Goal: Task Accomplishment & Management: Manage account settings

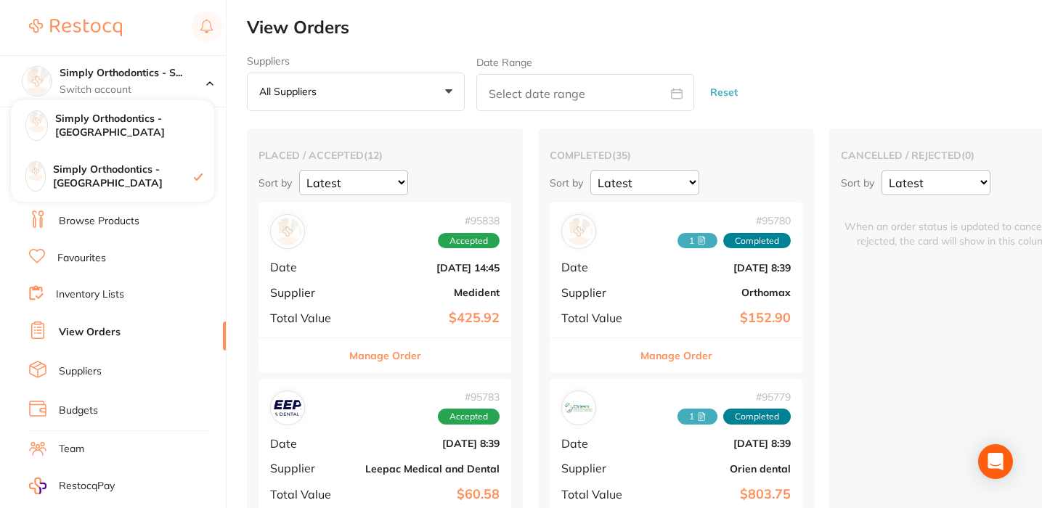
scroll to position [0, 2]
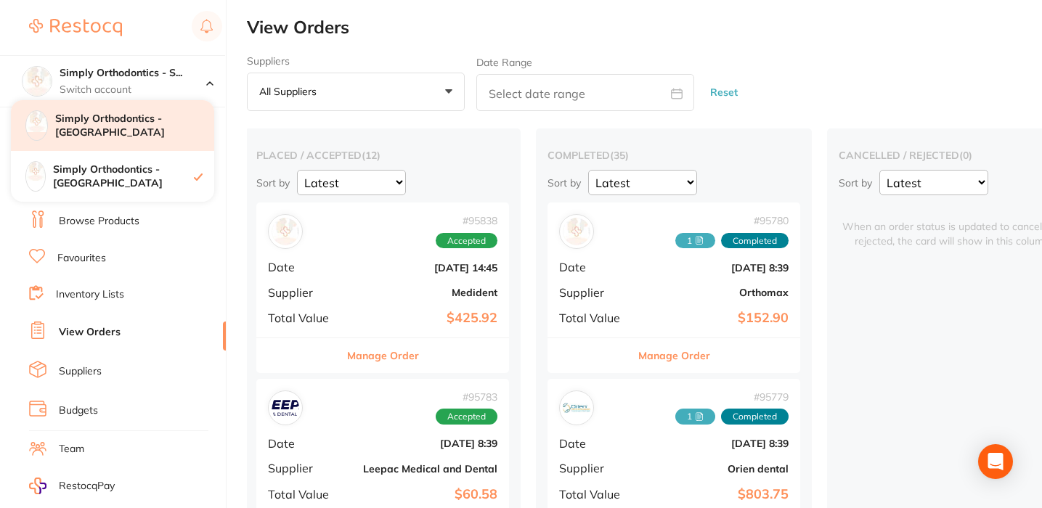
click at [147, 124] on h4 "Simply Orthodontics - [GEOGRAPHIC_DATA]" at bounding box center [134, 126] width 159 height 28
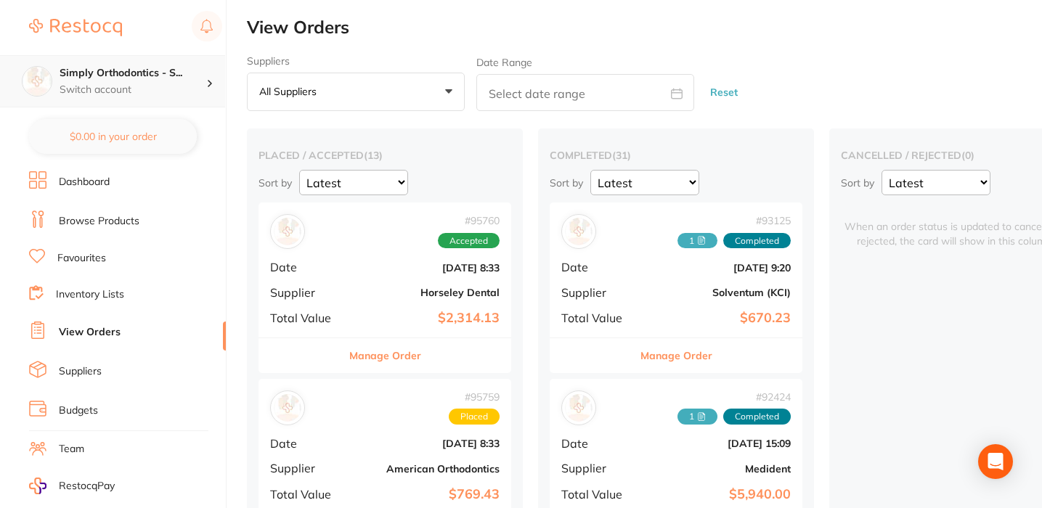
click at [145, 77] on h4 "Simply Orthodontics - S..." at bounding box center [133, 73] width 147 height 15
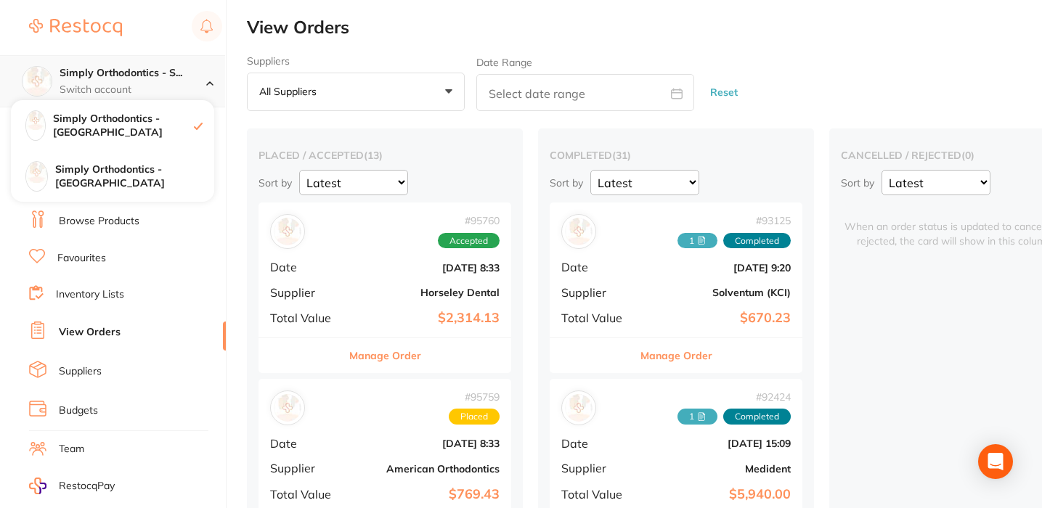
click at [145, 77] on h4 "Simply Orthodontics - S..." at bounding box center [133, 73] width 147 height 15
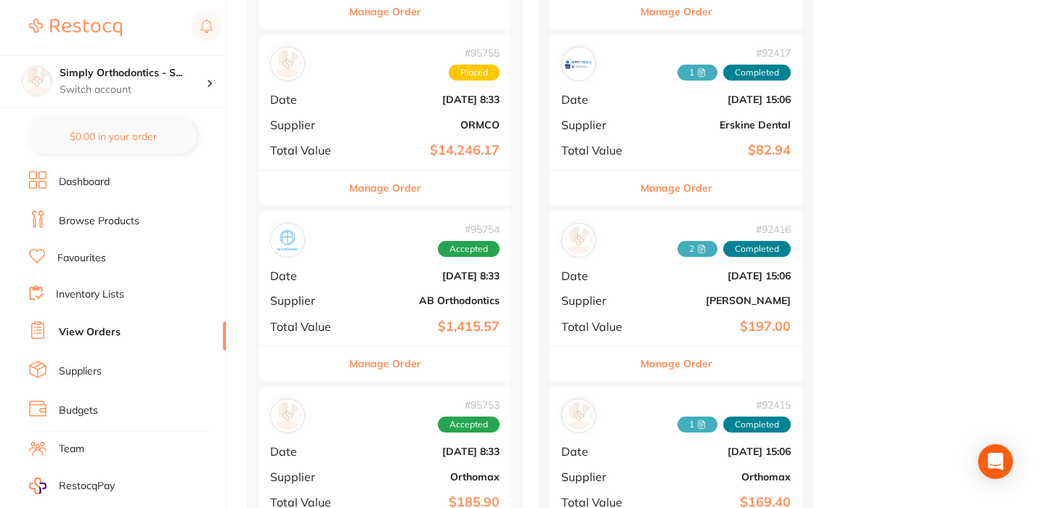
scroll to position [1095, 0]
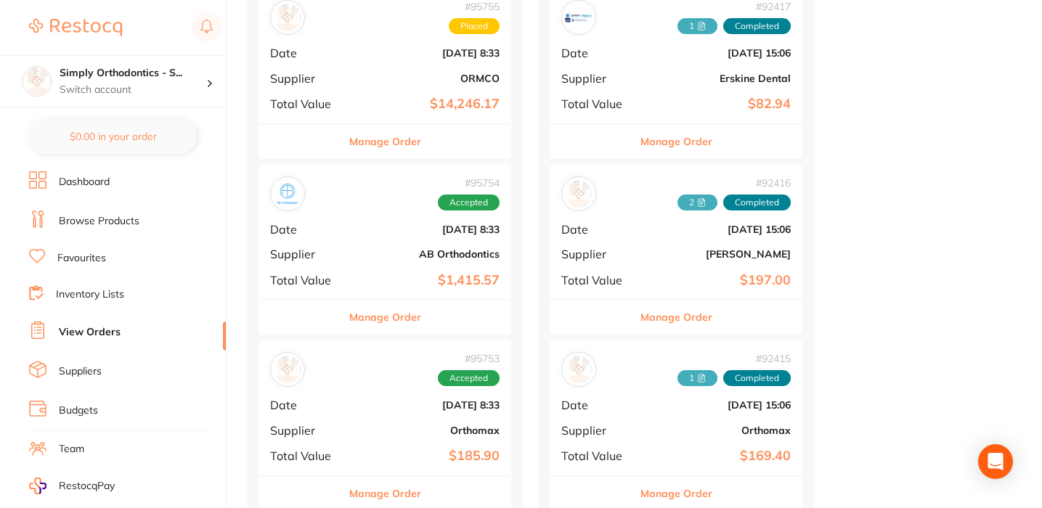
click at [406, 309] on button "Manage Order" at bounding box center [385, 317] width 72 height 35
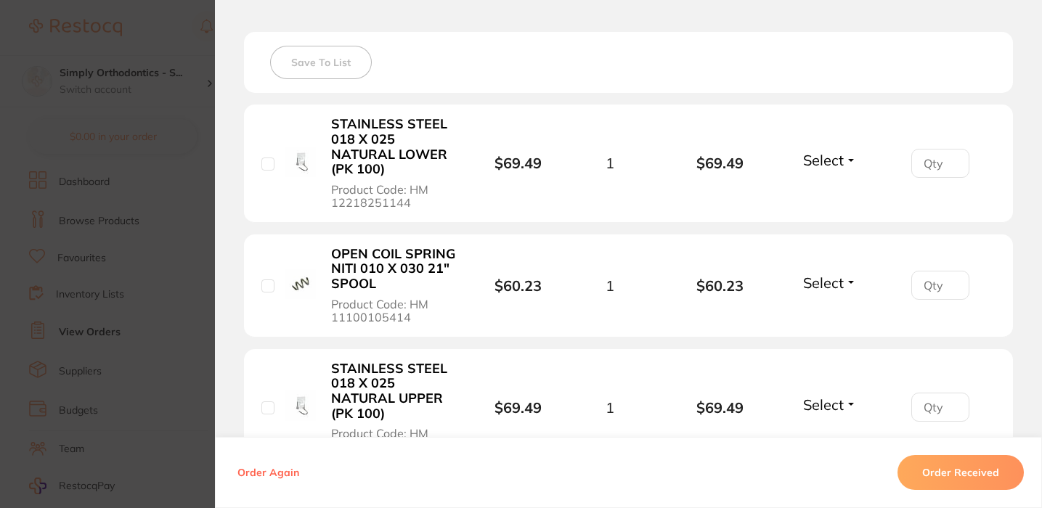
scroll to position [409, 0]
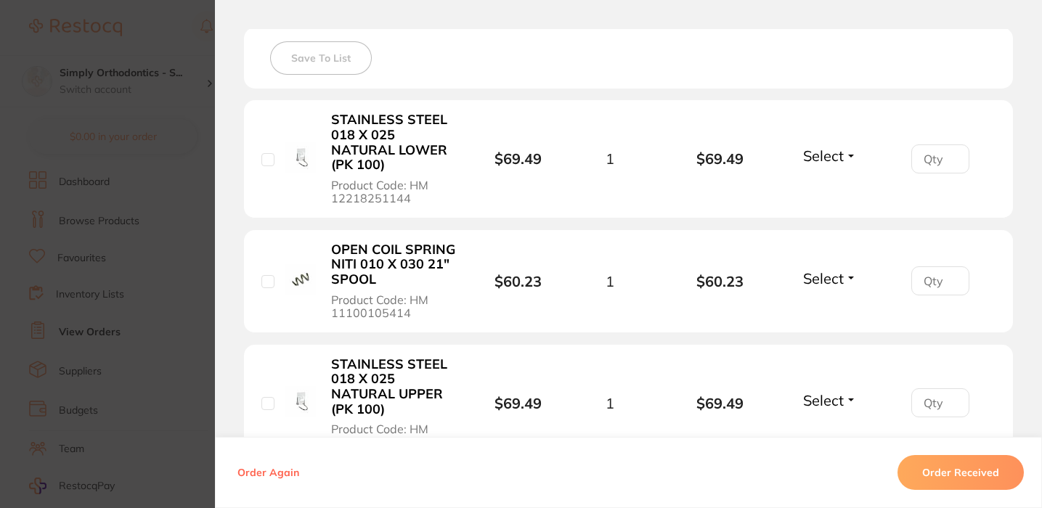
click at [831, 165] on span "Select" at bounding box center [823, 156] width 41 height 18
click at [827, 189] on span "Received" at bounding box center [829, 186] width 37 height 11
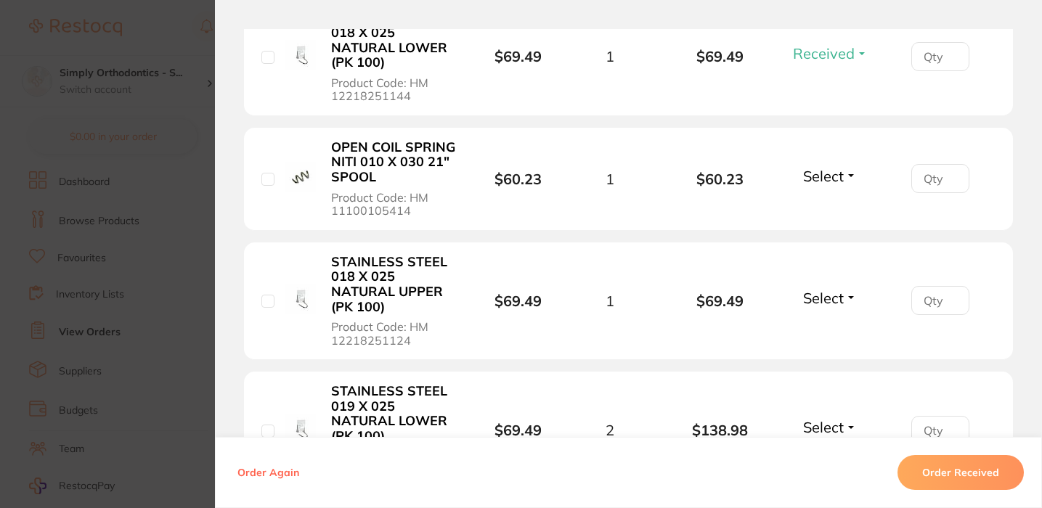
type input "1"
click at [948, 57] on input "1" at bounding box center [940, 56] width 58 height 29
click at [815, 183] on span "Select" at bounding box center [823, 176] width 41 height 18
click at [814, 208] on span "Received" at bounding box center [829, 207] width 37 height 11
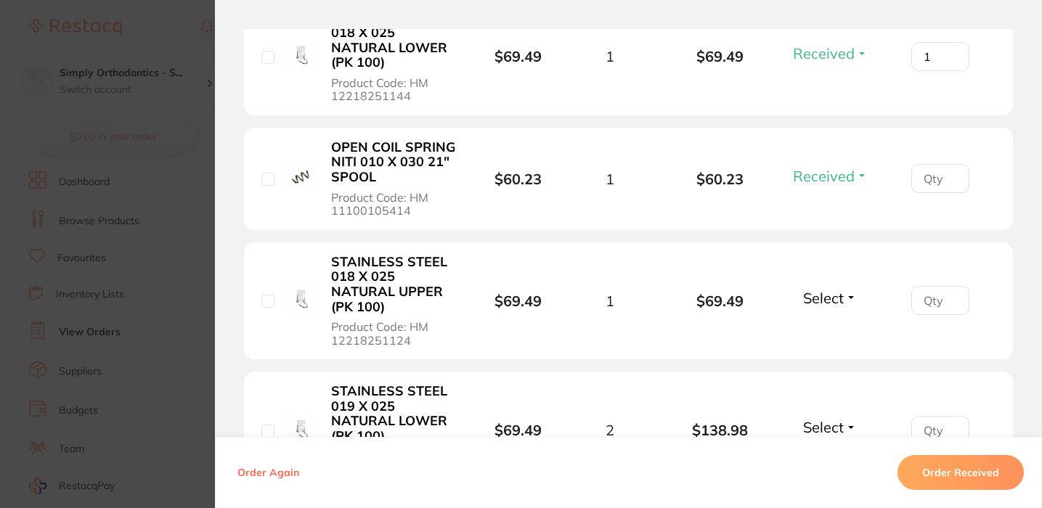
type input "1"
click at [948, 176] on input "1" at bounding box center [940, 178] width 58 height 29
click at [838, 204] on li "OPEN COIL SPRING NITI 010 X 030 21" SPOOL Product Code: HM 11100105414 $60.23 1…" at bounding box center [628, 179] width 769 height 103
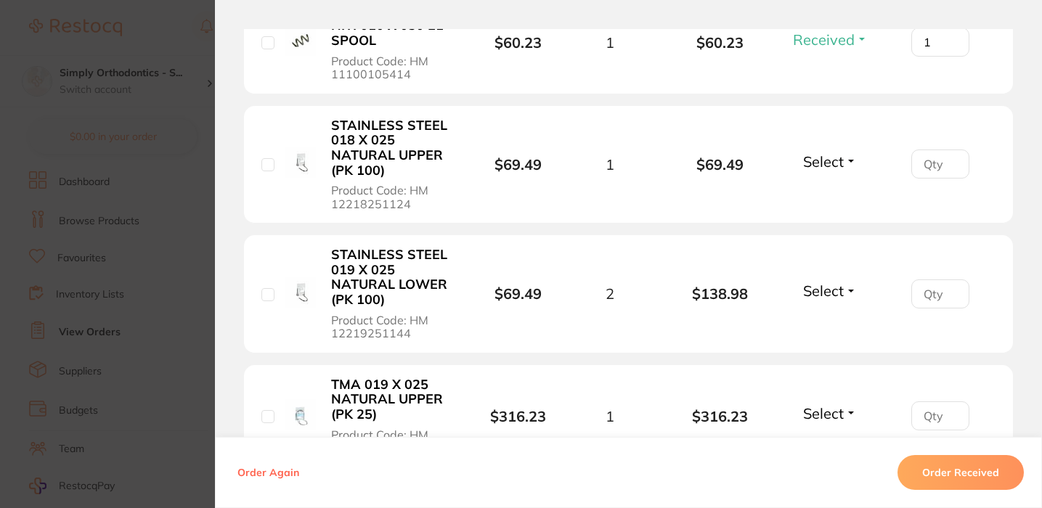
scroll to position [656, 0]
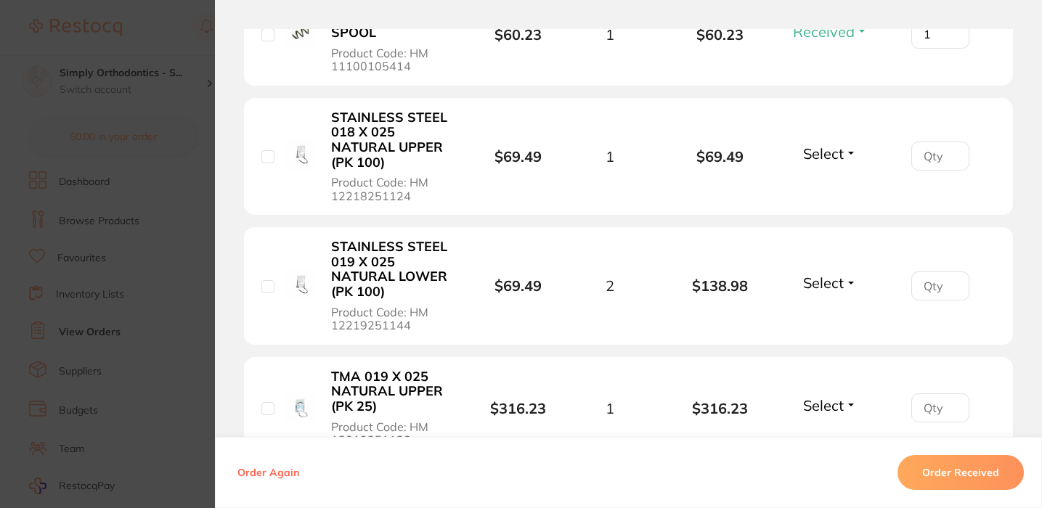
click at [829, 157] on span "Select" at bounding box center [823, 153] width 41 height 18
click at [819, 185] on span "Received" at bounding box center [829, 184] width 37 height 11
click at [835, 284] on span "Select" at bounding box center [823, 283] width 41 height 18
click at [817, 337] on span "Back Order" at bounding box center [830, 336] width 44 height 11
type input "1"
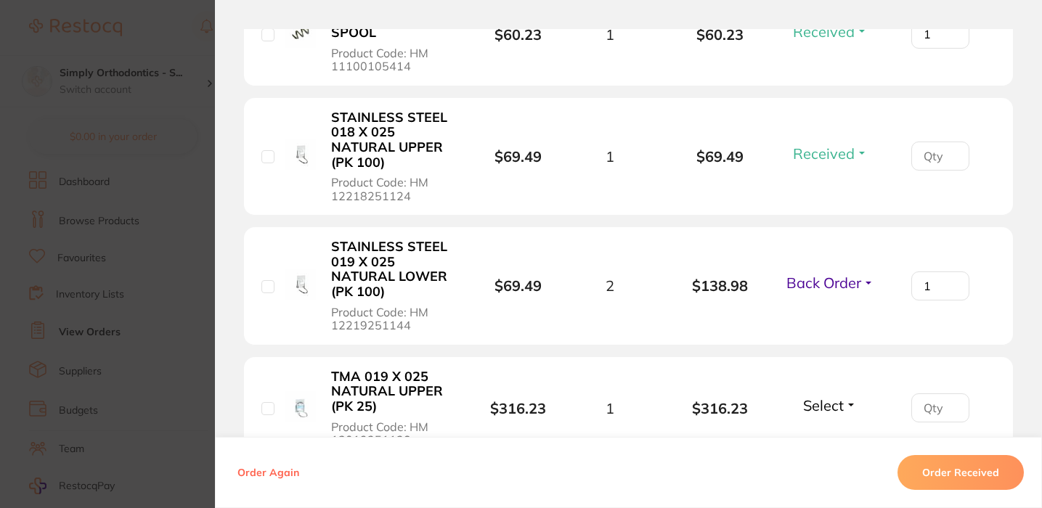
click at [946, 285] on input "1" at bounding box center [940, 285] width 58 height 29
click at [850, 316] on li "STAINLESS STEEL 019 X 025 NATURAL LOWER (PK 100) Product Code: HM 12219251144 $…" at bounding box center [628, 286] width 769 height 118
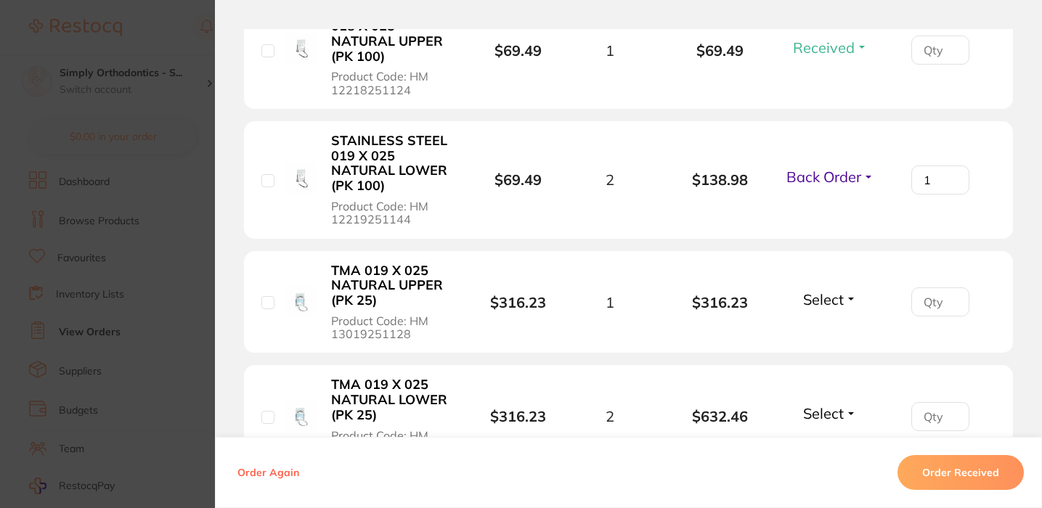
scroll to position [762, 0]
click at [834, 298] on span "Select" at bounding box center [823, 299] width 41 height 18
click at [811, 330] on span "Received" at bounding box center [829, 330] width 37 height 11
type input "1"
click at [945, 300] on input "1" at bounding box center [940, 301] width 58 height 29
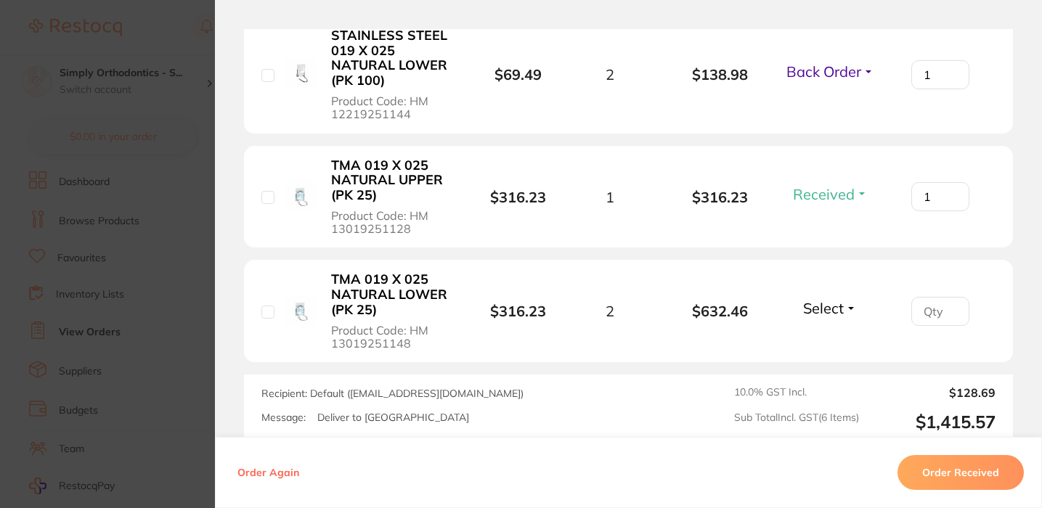
scroll to position [875, 0]
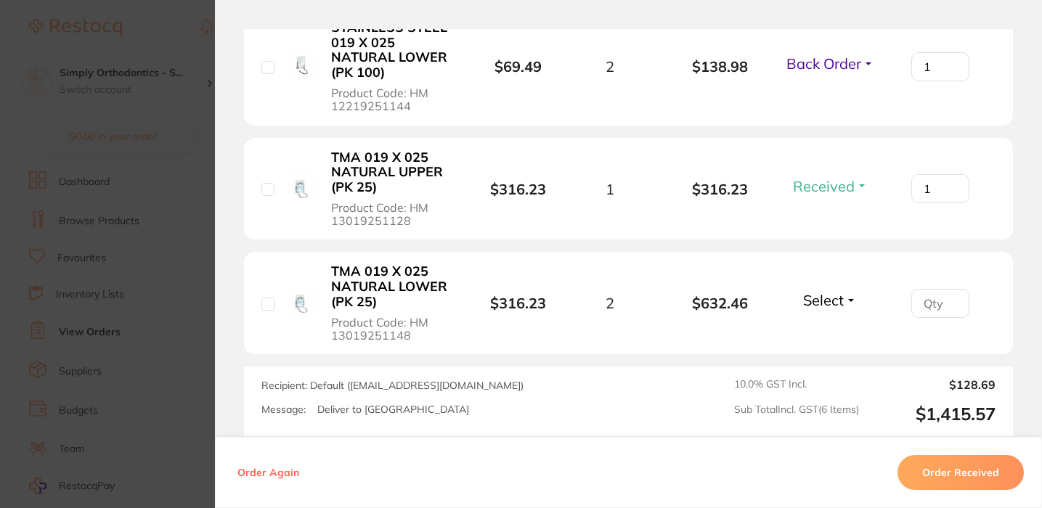
click at [833, 309] on span "Select" at bounding box center [823, 300] width 41 height 18
click at [819, 330] on span "Received" at bounding box center [829, 331] width 37 height 11
click at [948, 304] on input "0" at bounding box center [940, 303] width 58 height 29
click at [948, 303] on input "1" at bounding box center [940, 303] width 58 height 29
type input "2"
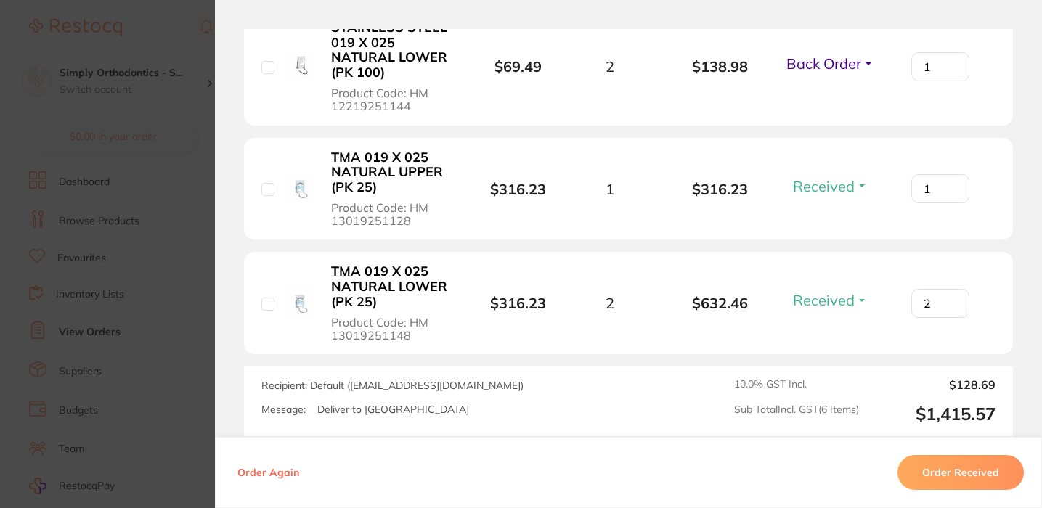
click at [948, 303] on input "2" at bounding box center [940, 303] width 58 height 29
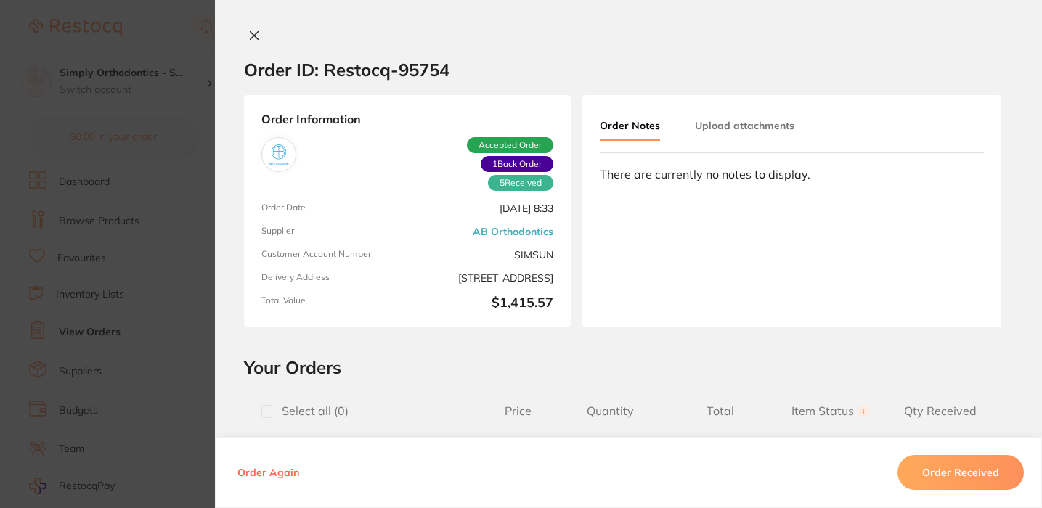
scroll to position [0, 0]
click at [254, 36] on icon at bounding box center [254, 36] width 12 height 12
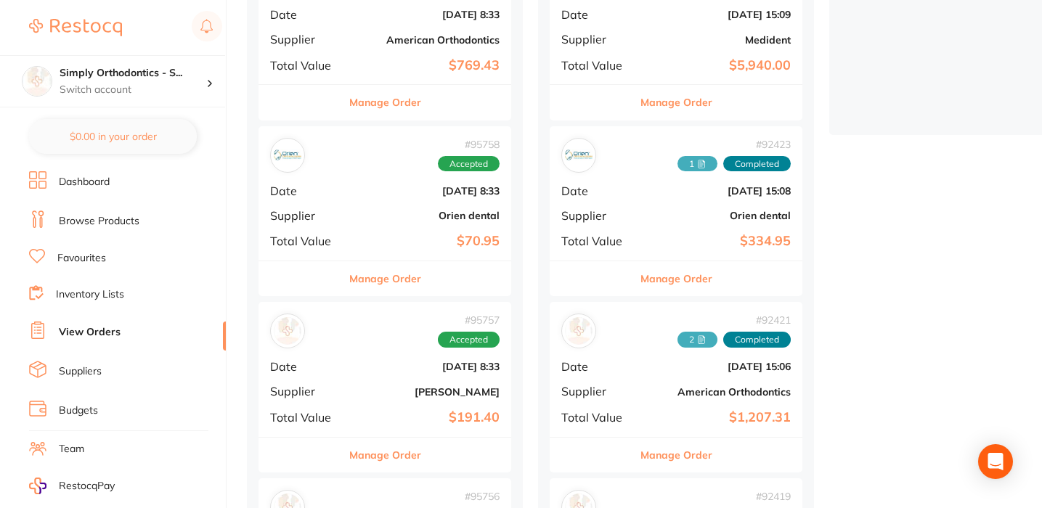
scroll to position [429, 0]
click at [382, 269] on button "Manage Order" at bounding box center [385, 278] width 72 height 35
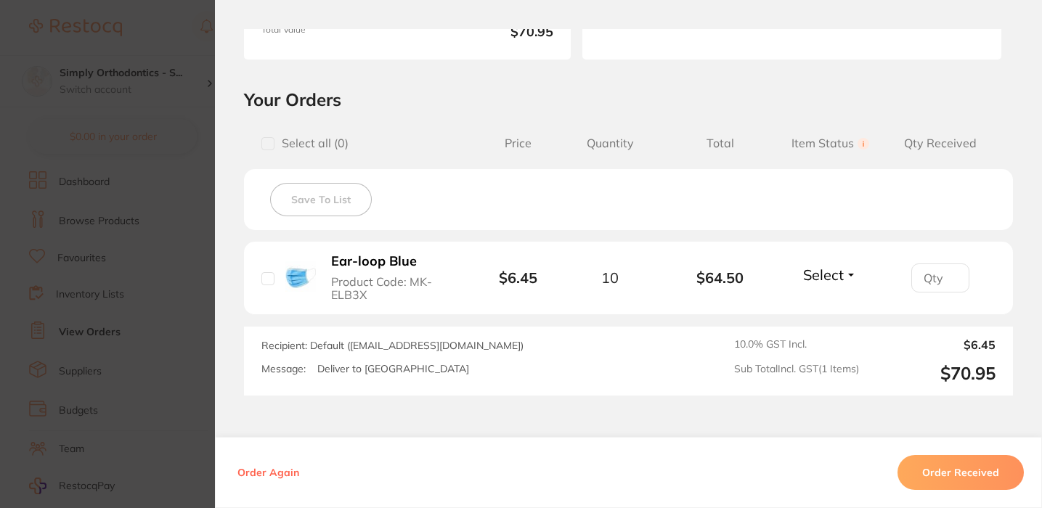
scroll to position [277, 0]
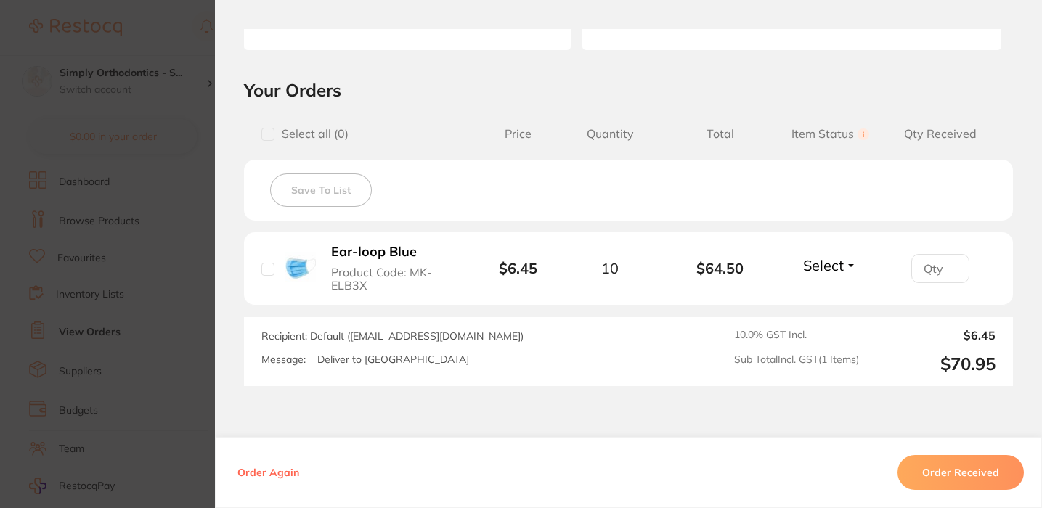
click at [827, 268] on span "Select" at bounding box center [823, 265] width 41 height 18
click at [837, 152] on div "Select all ( 0 ) Price Quantity Total Item Status You can use this feature to t…" at bounding box center [628, 133] width 769 height 37
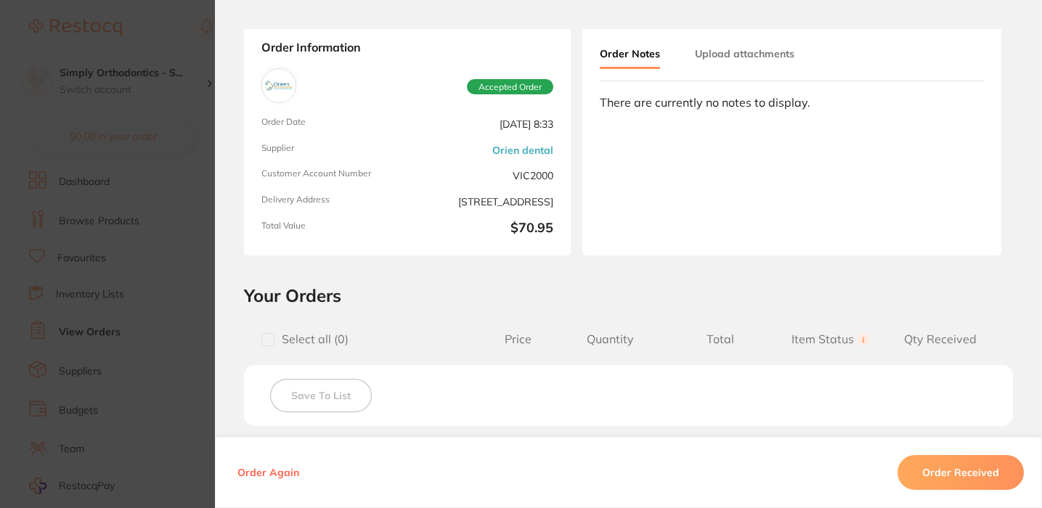
scroll to position [36, 0]
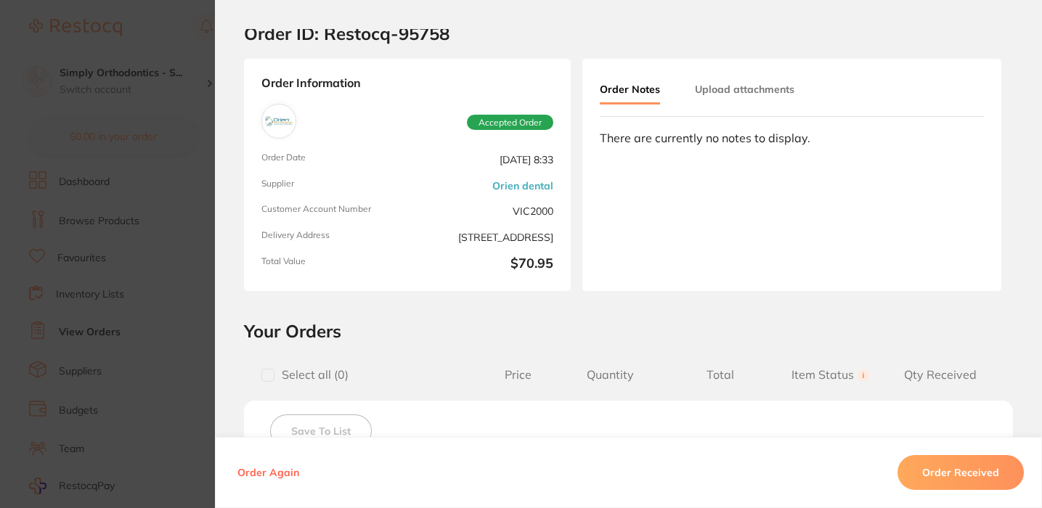
click at [731, 89] on button "Upload attachments" at bounding box center [744, 89] width 99 height 26
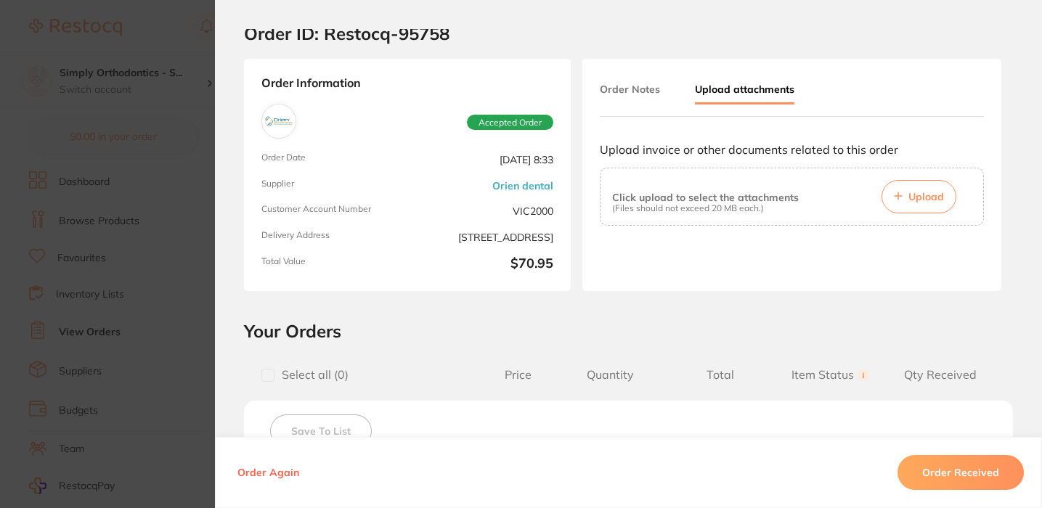
click at [885, 191] on button "Upload" at bounding box center [918, 196] width 75 height 33
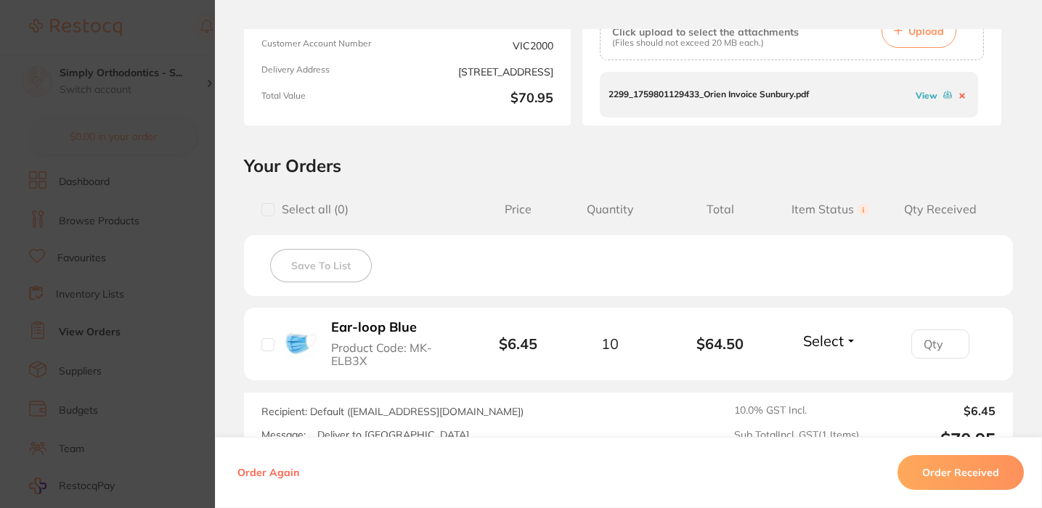
scroll to position [258, 0]
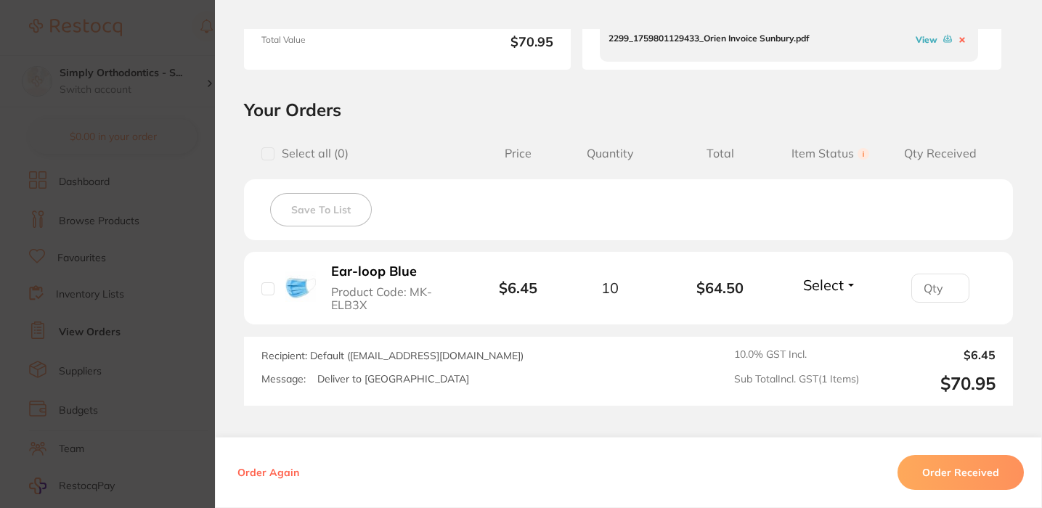
click at [834, 294] on button "Select" at bounding box center [829, 285] width 62 height 18
click at [823, 318] on span "Received" at bounding box center [829, 316] width 37 height 11
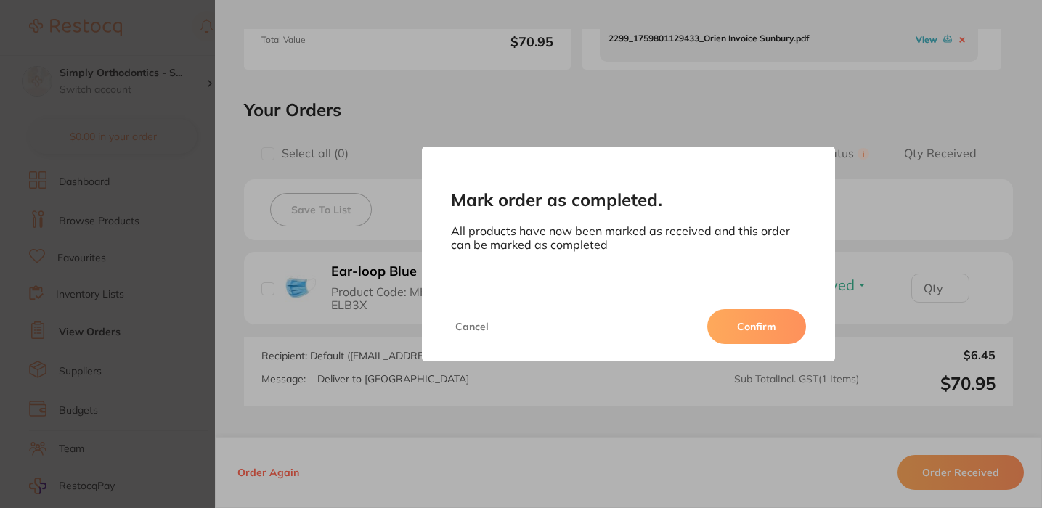
click at [764, 314] on button "Confirm" at bounding box center [756, 326] width 99 height 35
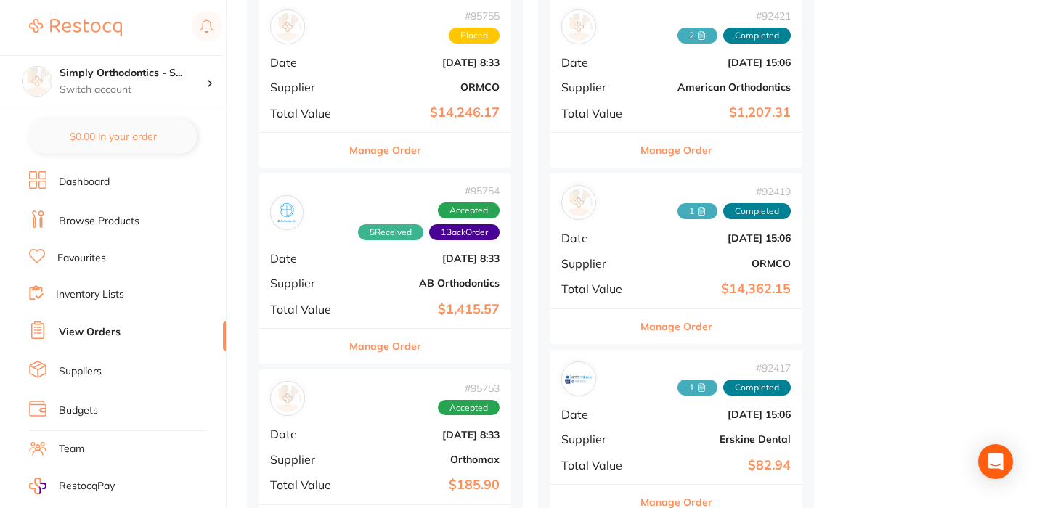
scroll to position [917, 0]
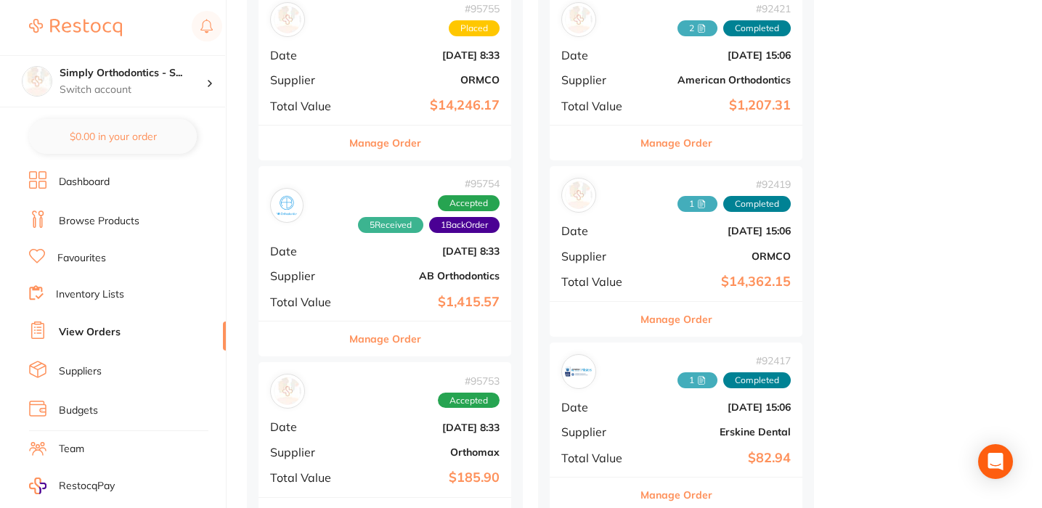
click at [376, 330] on button "Manage Order" at bounding box center [385, 339] width 72 height 35
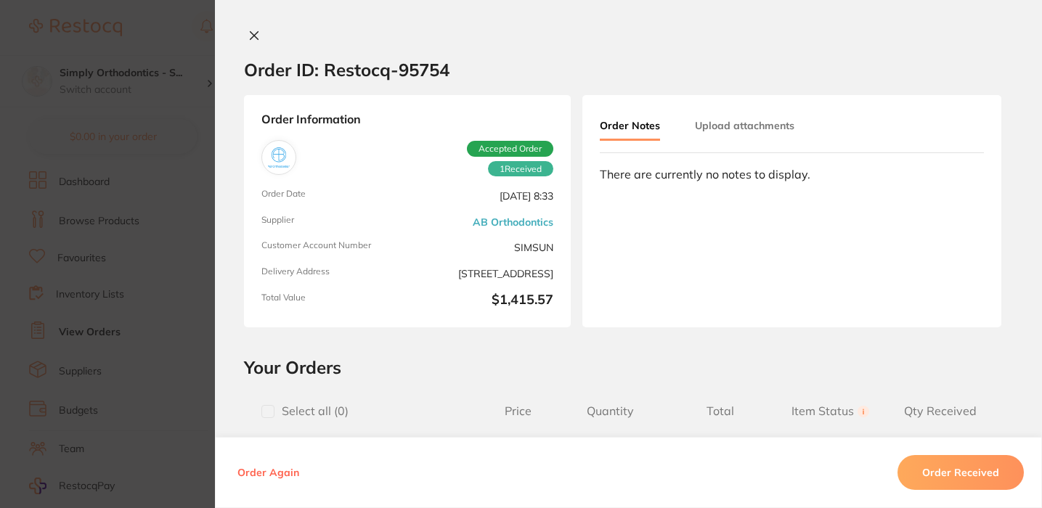
type input "1"
type input "2"
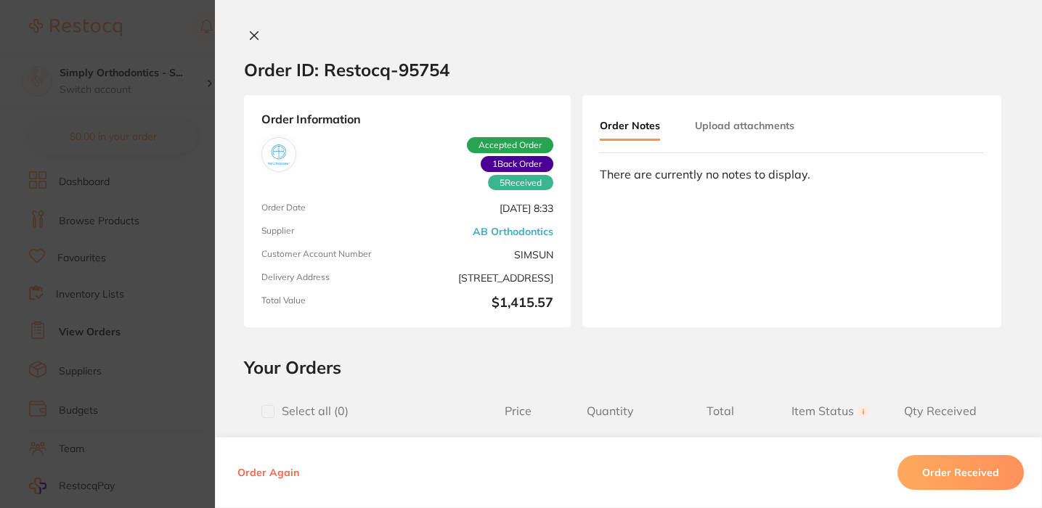
click at [735, 126] on button "Upload attachments" at bounding box center [744, 125] width 99 height 26
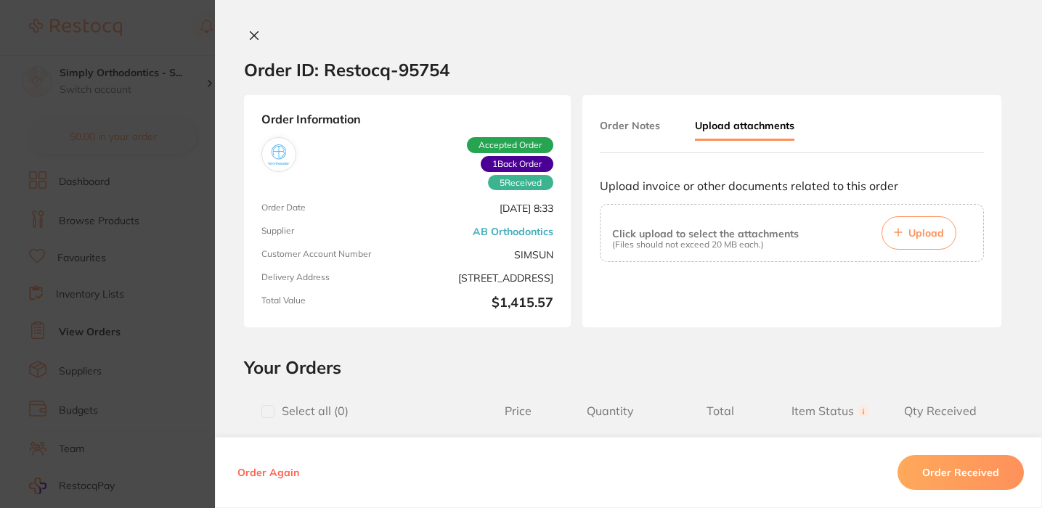
click at [929, 234] on span "Upload" at bounding box center [926, 232] width 36 height 13
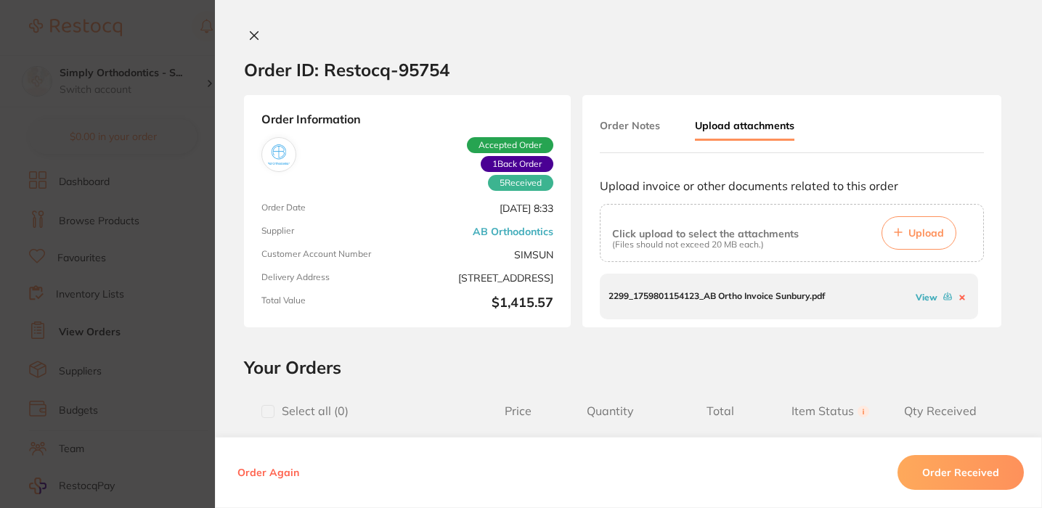
click at [248, 34] on icon at bounding box center [254, 36] width 12 height 12
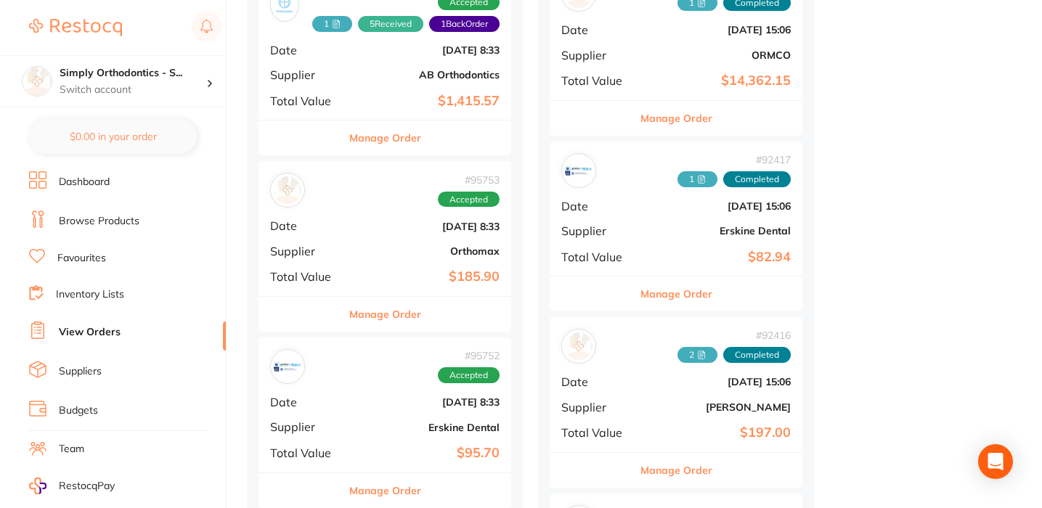
scroll to position [1121, 0]
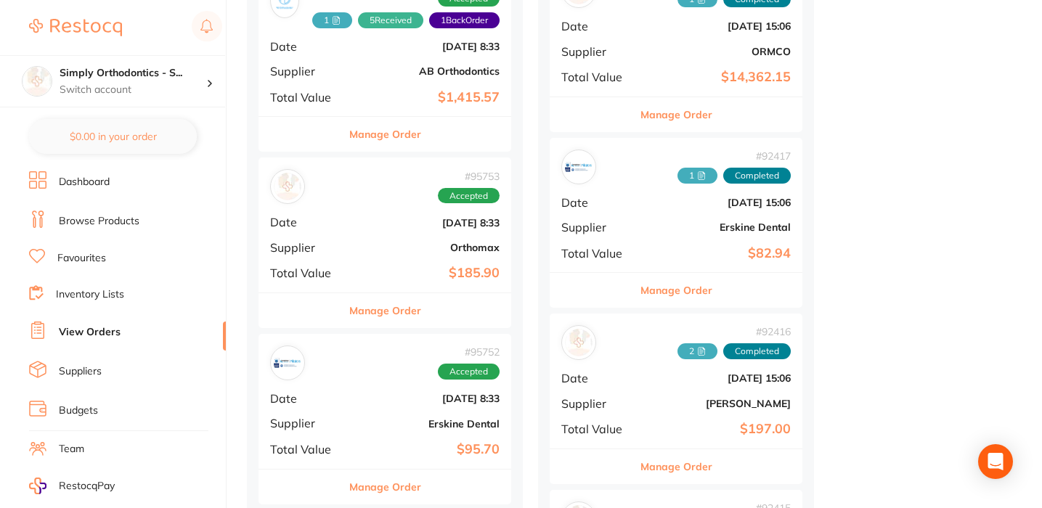
click at [375, 313] on button "Manage Order" at bounding box center [385, 310] width 72 height 35
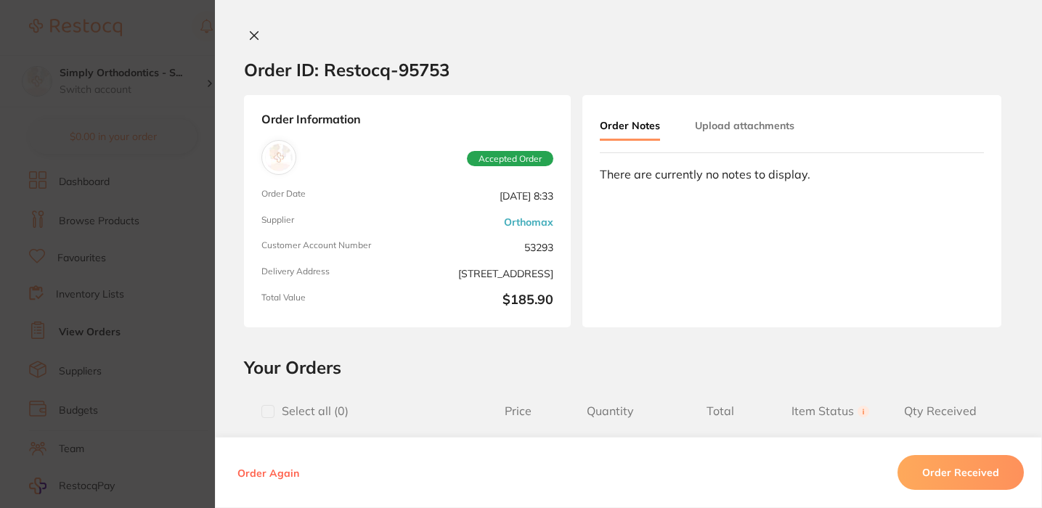
click at [740, 111] on div "Order Notes Upload attachments There are currently no notes to display." at bounding box center [791, 211] width 419 height 232
click at [727, 127] on button "Upload attachments" at bounding box center [744, 125] width 99 height 26
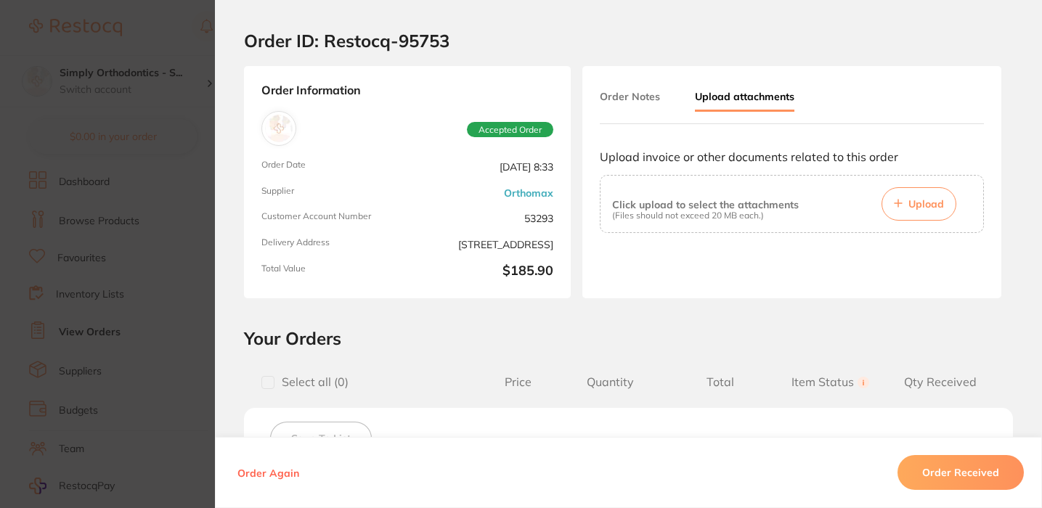
scroll to position [30, 0]
click at [926, 203] on span "Upload" at bounding box center [926, 203] width 36 height 13
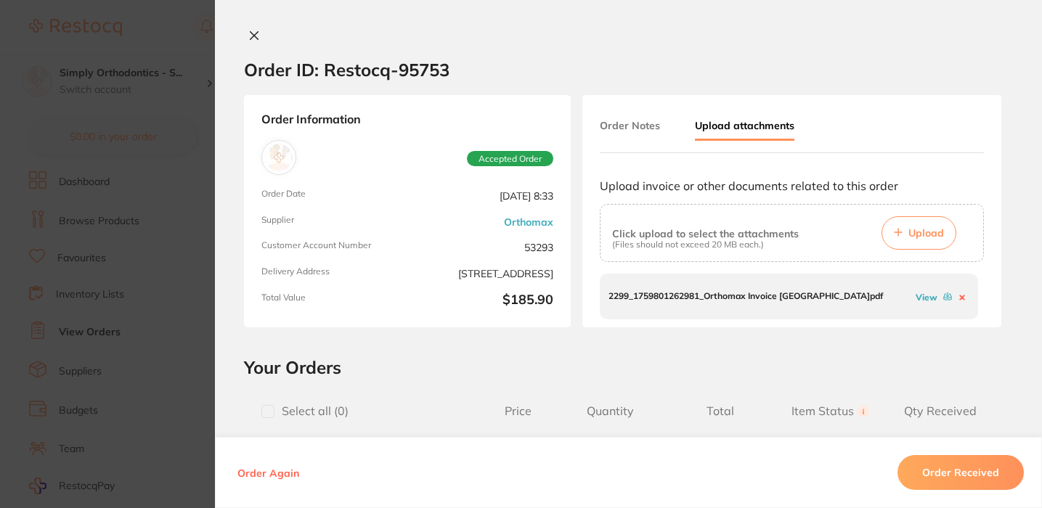
scroll to position [0, 0]
click at [248, 36] on icon at bounding box center [254, 36] width 12 height 12
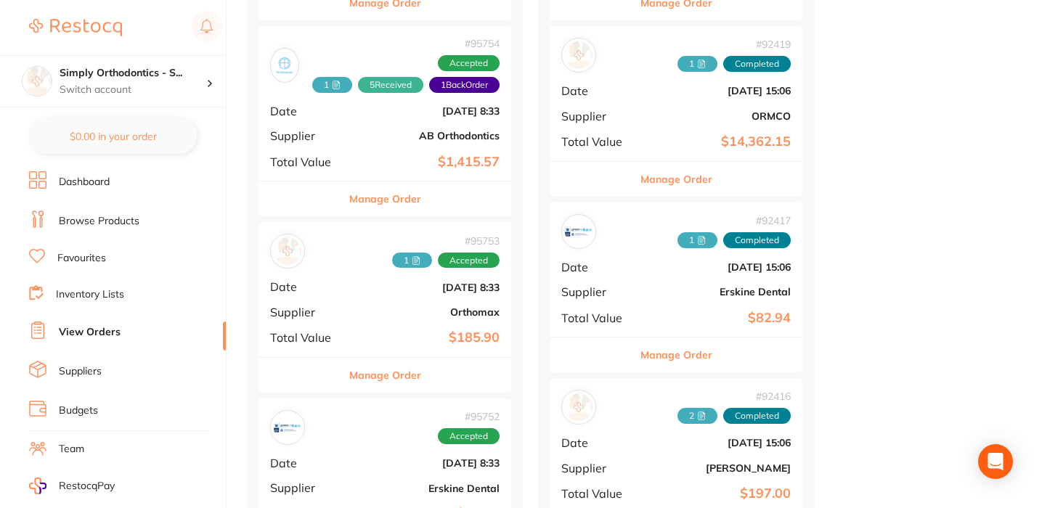
scroll to position [1060, 0]
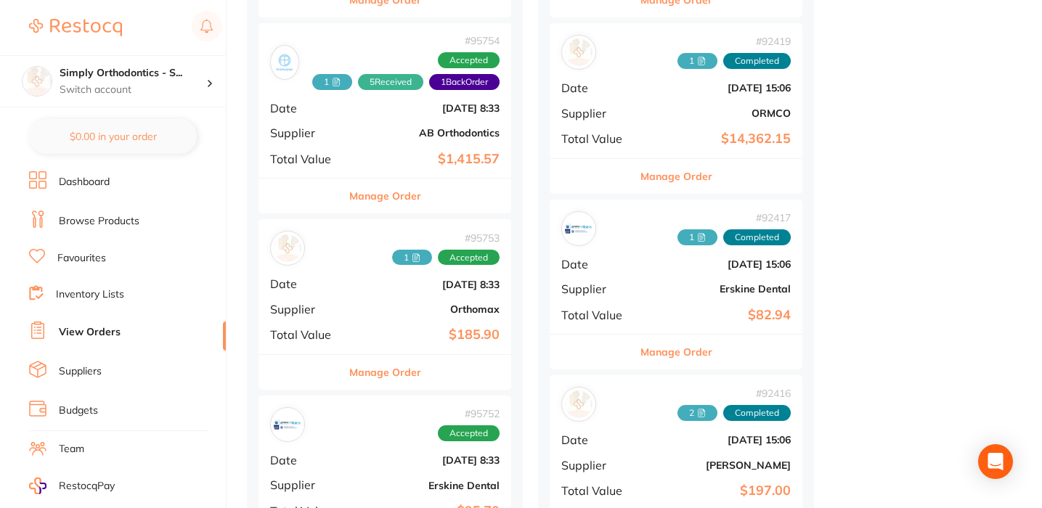
click at [375, 365] on button "Manage Order" at bounding box center [385, 372] width 72 height 35
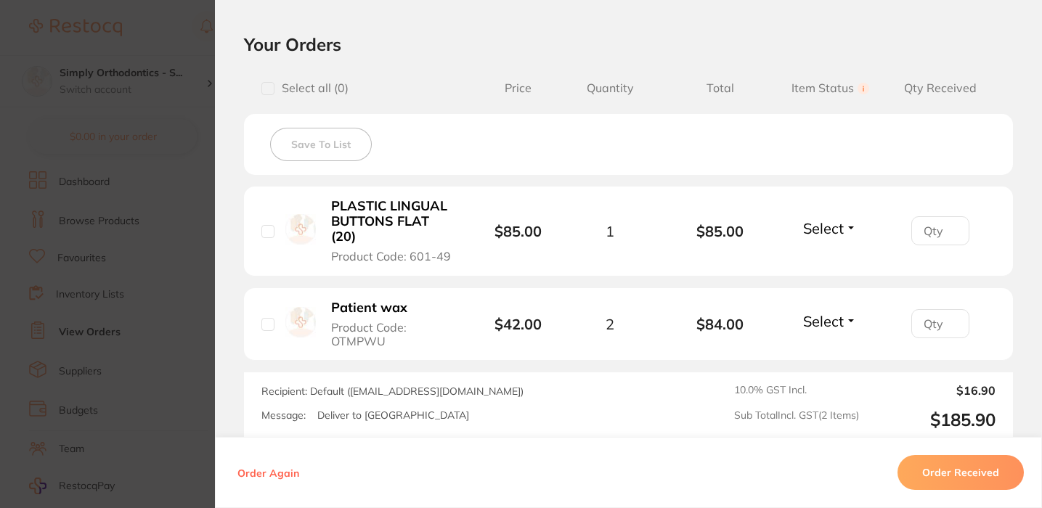
scroll to position [321, 0]
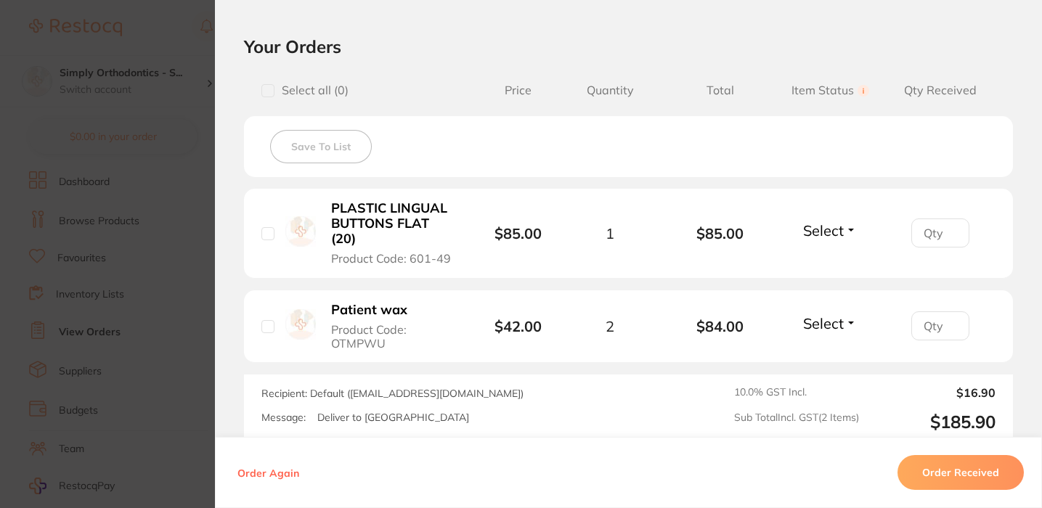
click at [844, 224] on button "Select" at bounding box center [829, 230] width 62 height 18
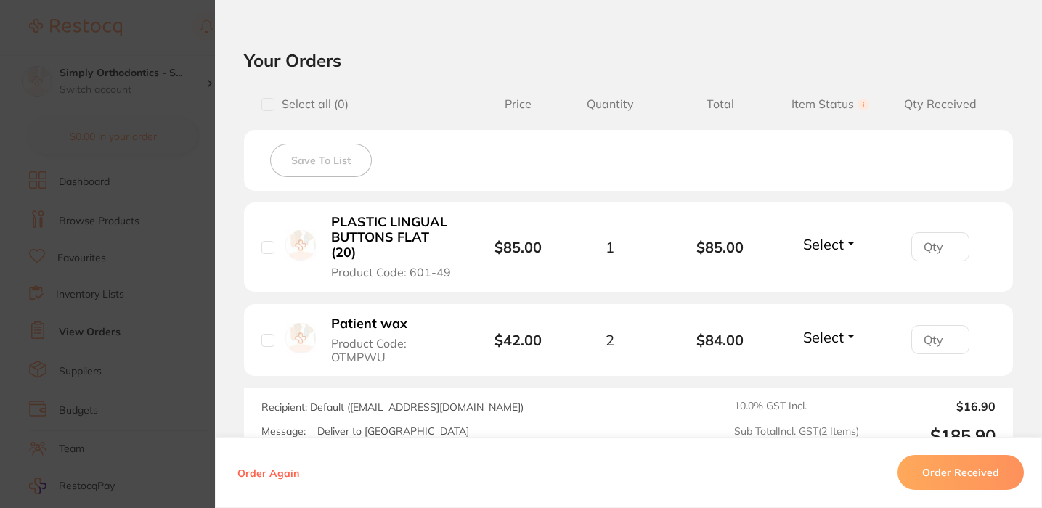
scroll to position [312, 0]
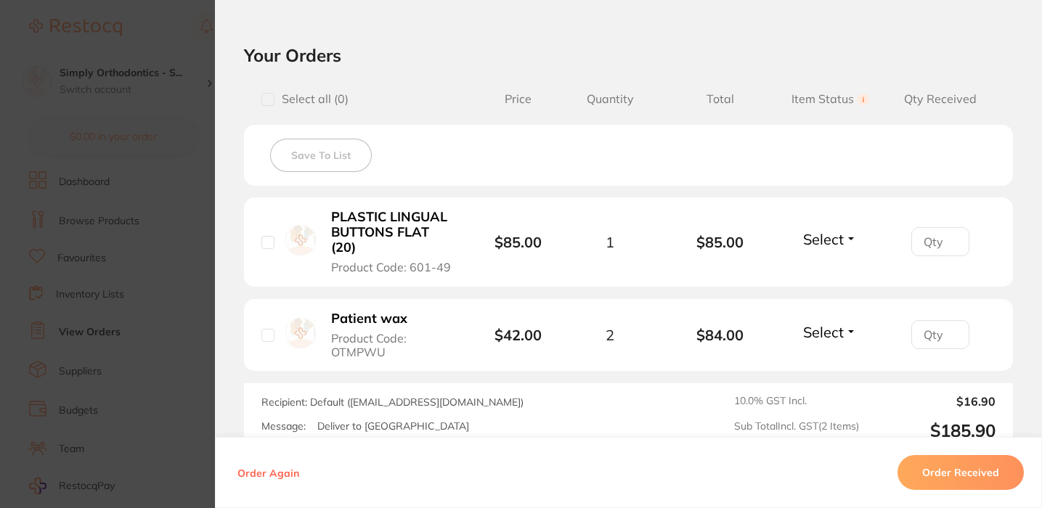
click at [817, 246] on span "Select" at bounding box center [823, 239] width 41 height 18
click at [817, 266] on button "Received" at bounding box center [829, 271] width 37 height 22
click at [831, 341] on button "Select" at bounding box center [829, 332] width 62 height 18
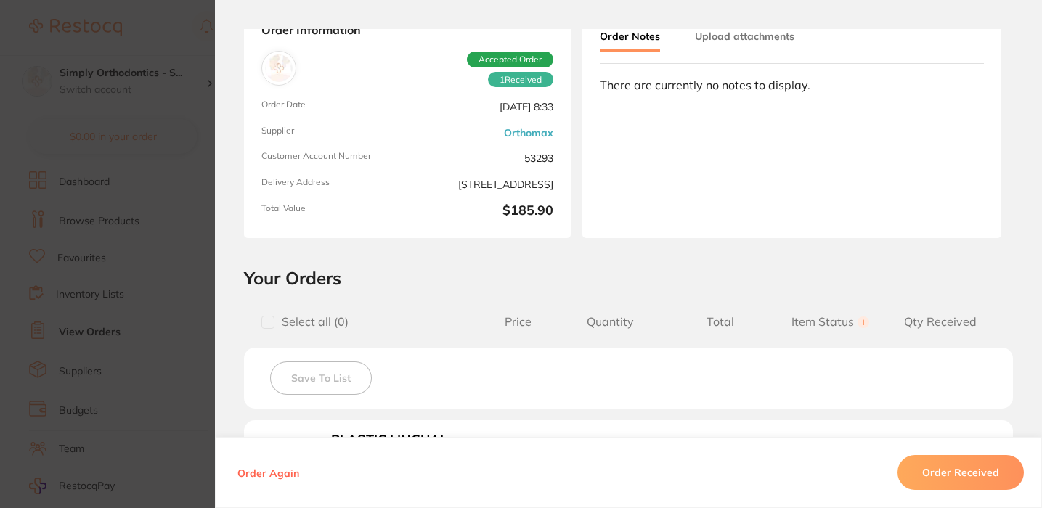
scroll to position [997, 0]
click at [721, 47] on button "Upload attachments" at bounding box center [744, 36] width 99 height 26
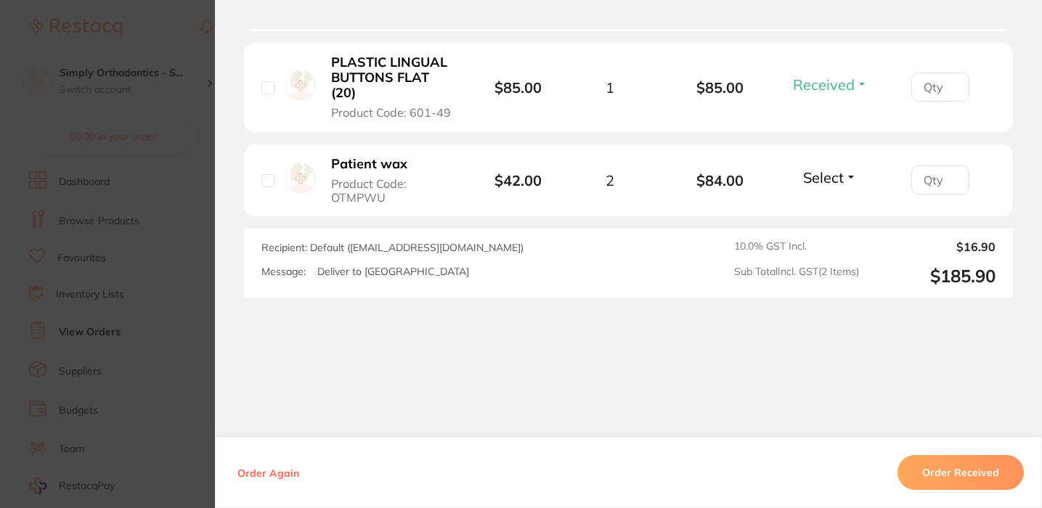
scroll to position [465, 0]
click at [809, 189] on span "Select" at bounding box center [823, 180] width 41 height 18
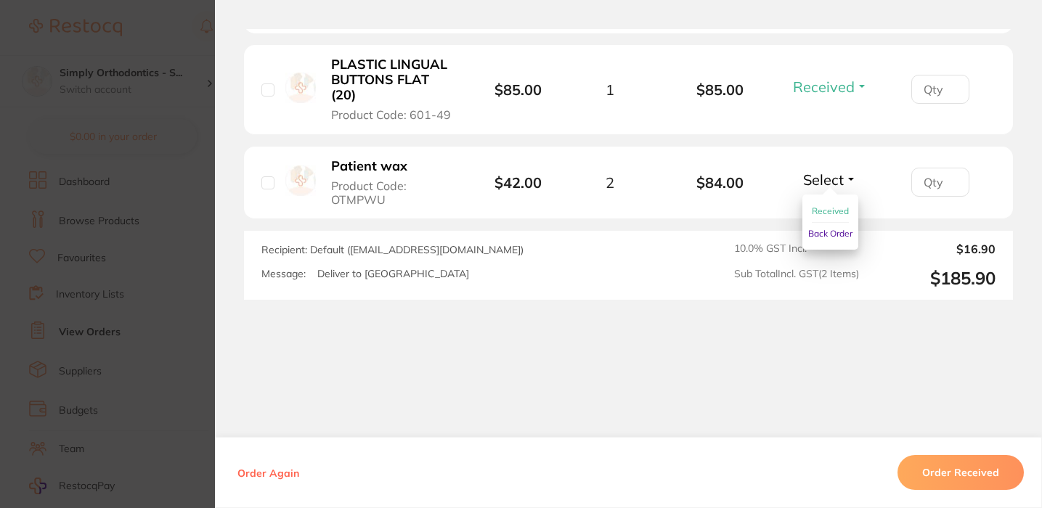
click at [826, 214] on span "Received" at bounding box center [829, 210] width 37 height 11
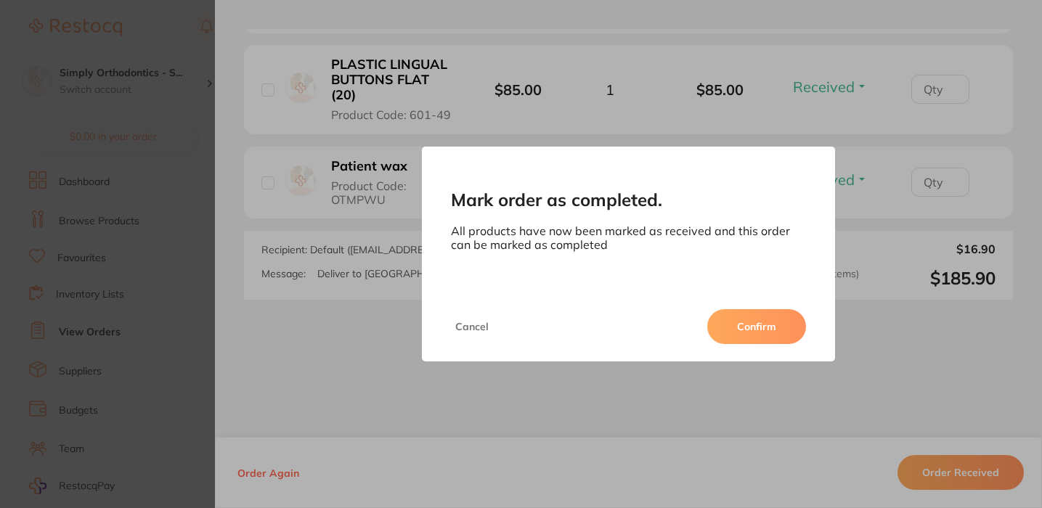
click at [761, 327] on button "Confirm" at bounding box center [756, 326] width 99 height 35
